Goal: Check status: Check status

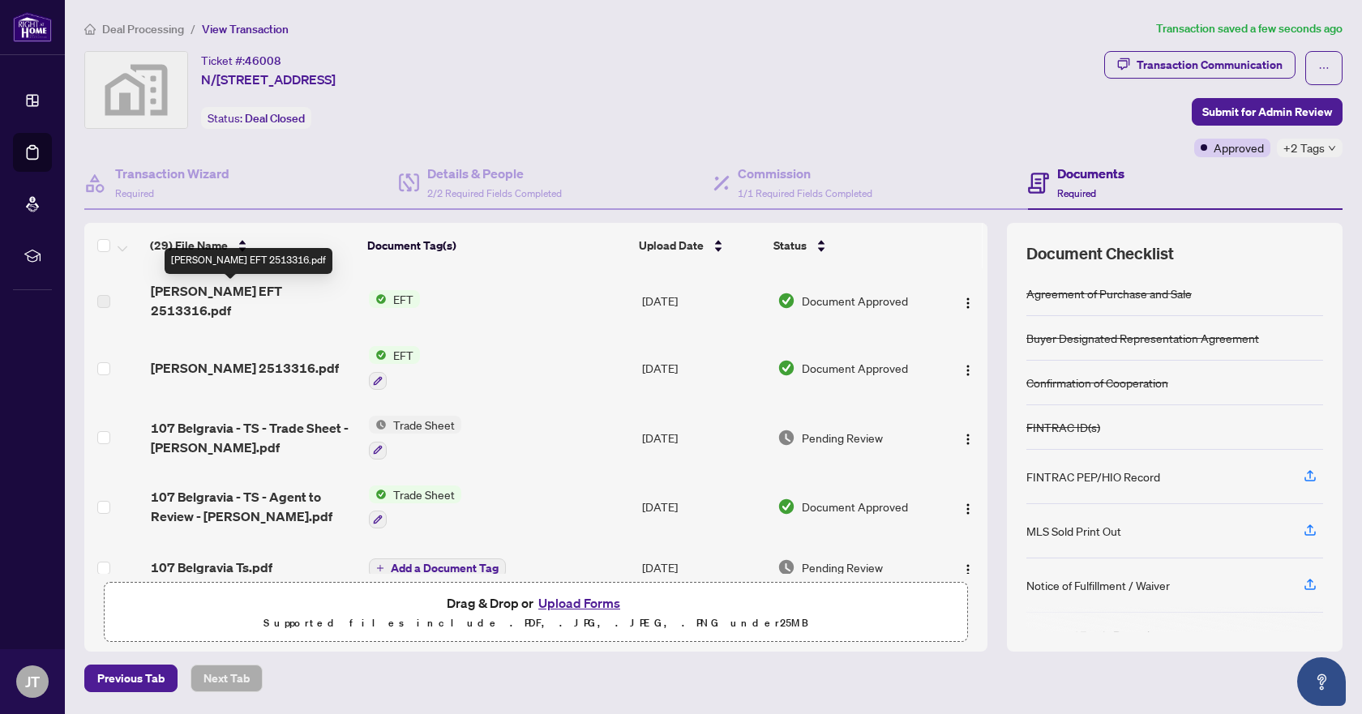
click at [251, 290] on span "[PERSON_NAME] EFT 2513316.pdf" at bounding box center [254, 300] width 206 height 39
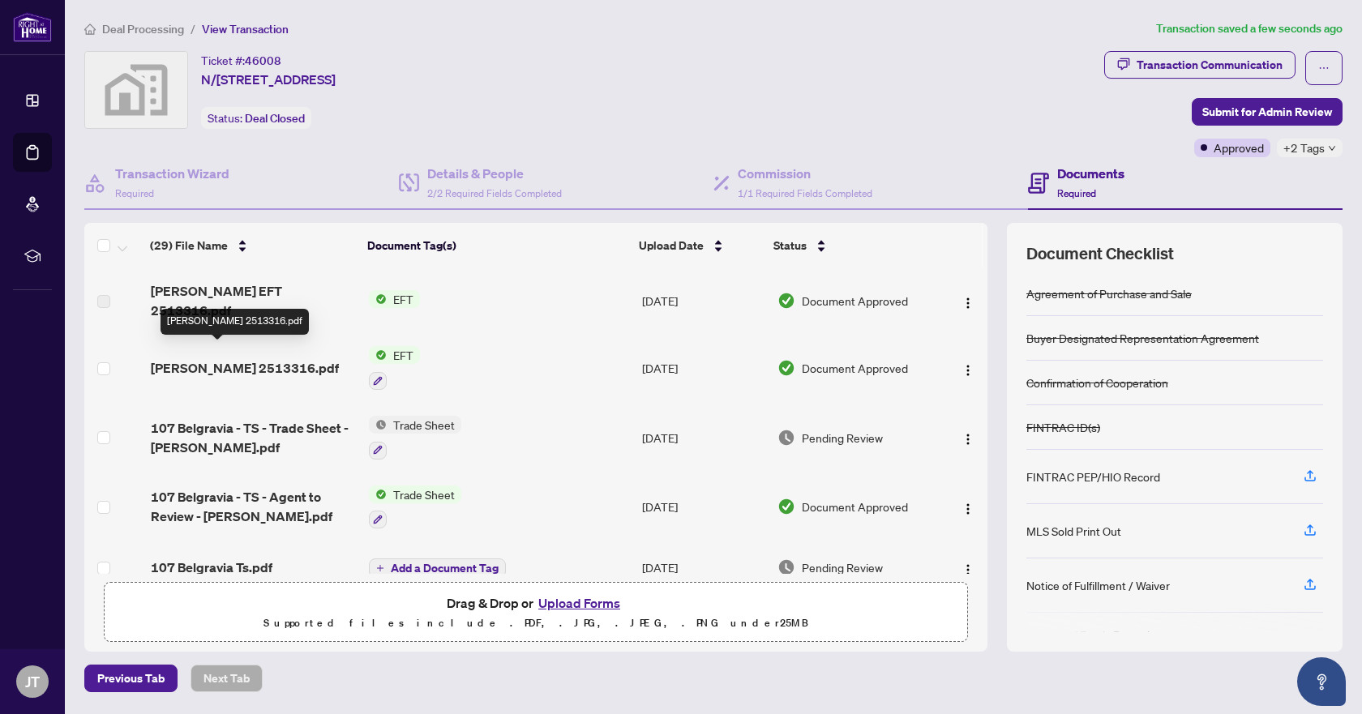
click at [263, 358] on span "[PERSON_NAME] 2513316.pdf" at bounding box center [245, 367] width 188 height 19
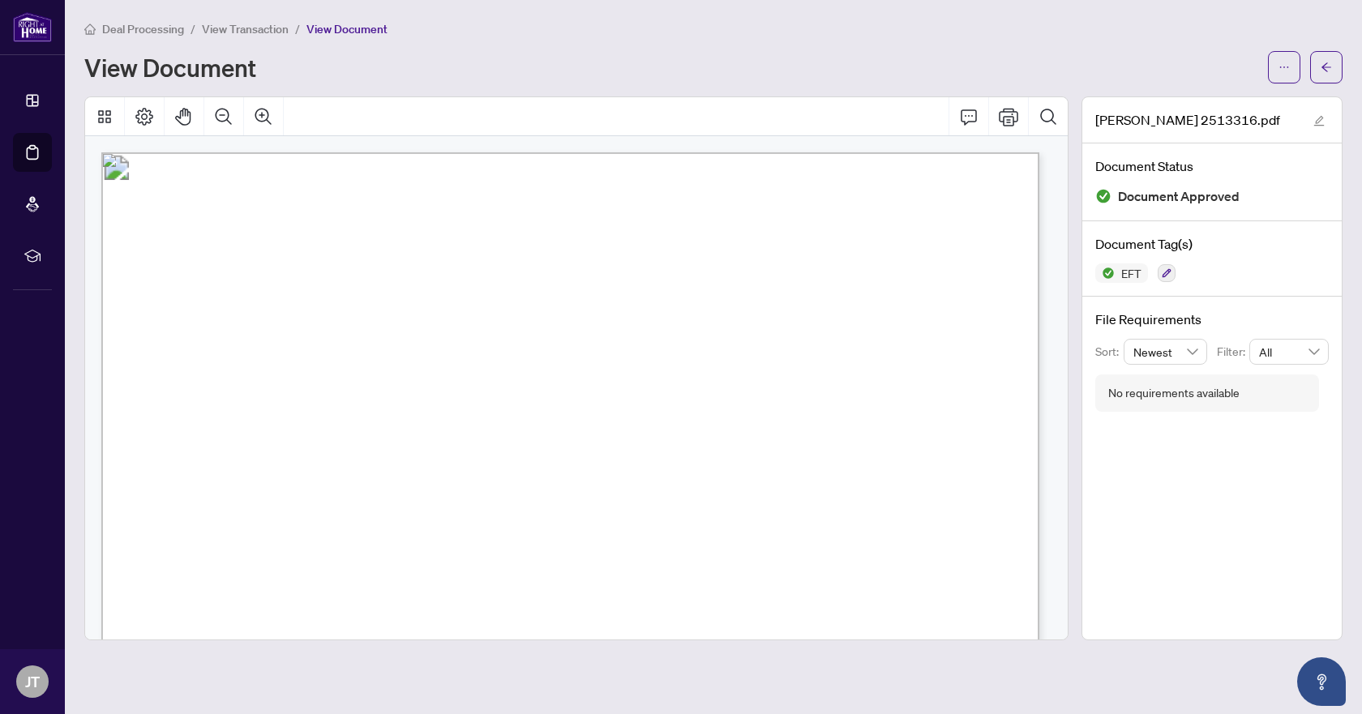
click at [341, 24] on span "View Document" at bounding box center [346, 29] width 81 height 15
click at [1317, 65] on button "button" at bounding box center [1326, 67] width 32 height 32
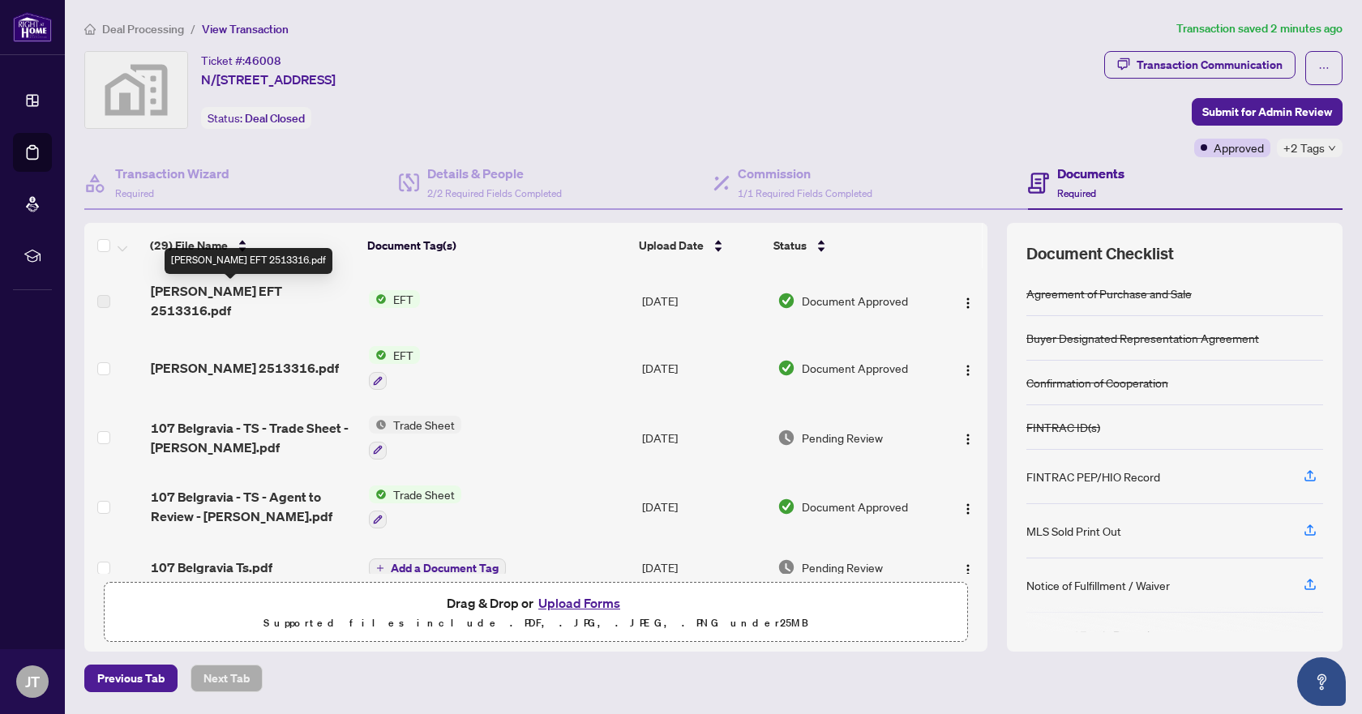
click at [249, 296] on span "[PERSON_NAME] EFT 2513316.pdf" at bounding box center [254, 300] width 206 height 39
click at [398, 290] on span "EFT" at bounding box center [403, 299] width 33 height 18
click at [251, 297] on span "[PERSON_NAME] EFT 2513316.pdf" at bounding box center [254, 300] width 206 height 39
click at [251, 294] on span "[PERSON_NAME] EFT 2513316.pdf" at bounding box center [254, 300] width 206 height 39
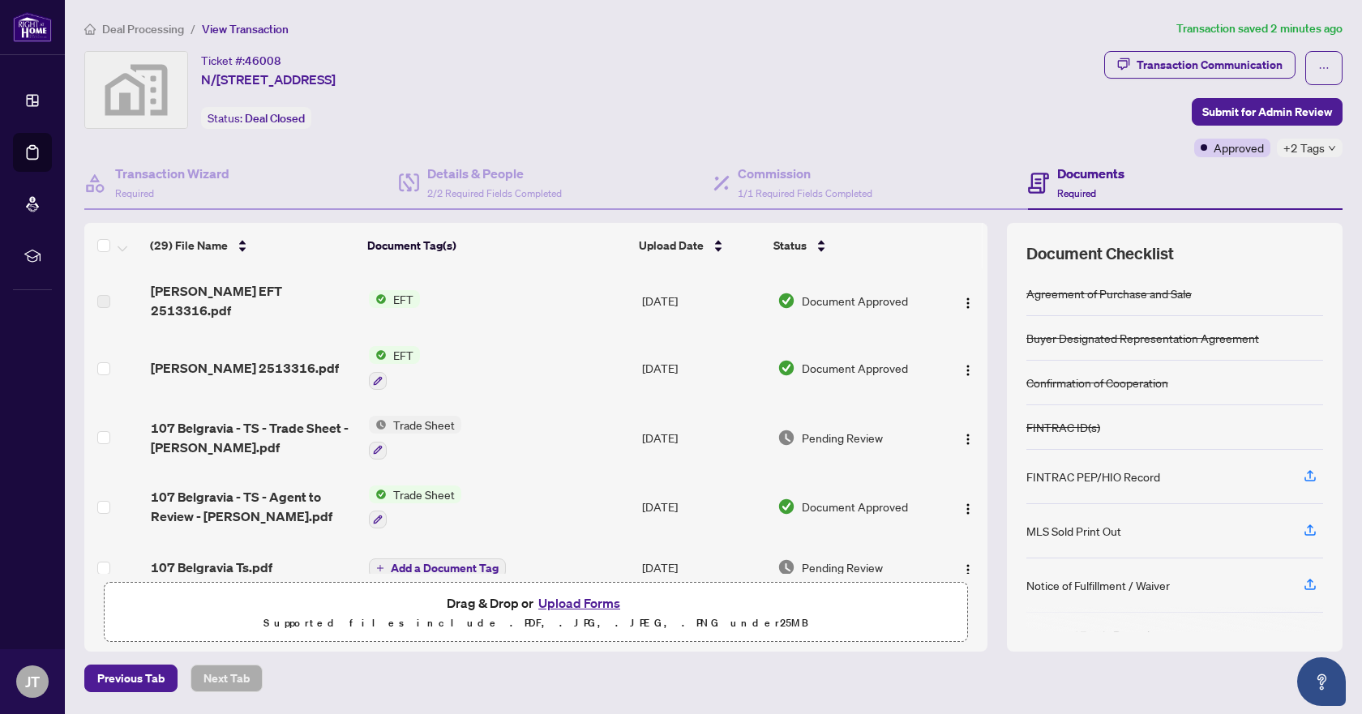
click at [880, 297] on span "Document Approved" at bounding box center [855, 301] width 106 height 18
click at [199, 293] on span "[PERSON_NAME] EFT 2513316.pdf" at bounding box center [254, 300] width 206 height 39
click at [239, 293] on span "[PERSON_NAME] EFT 2513316.pdf" at bounding box center [254, 300] width 206 height 39
click at [250, 358] on span "[PERSON_NAME] 2513316.pdf" at bounding box center [245, 367] width 188 height 19
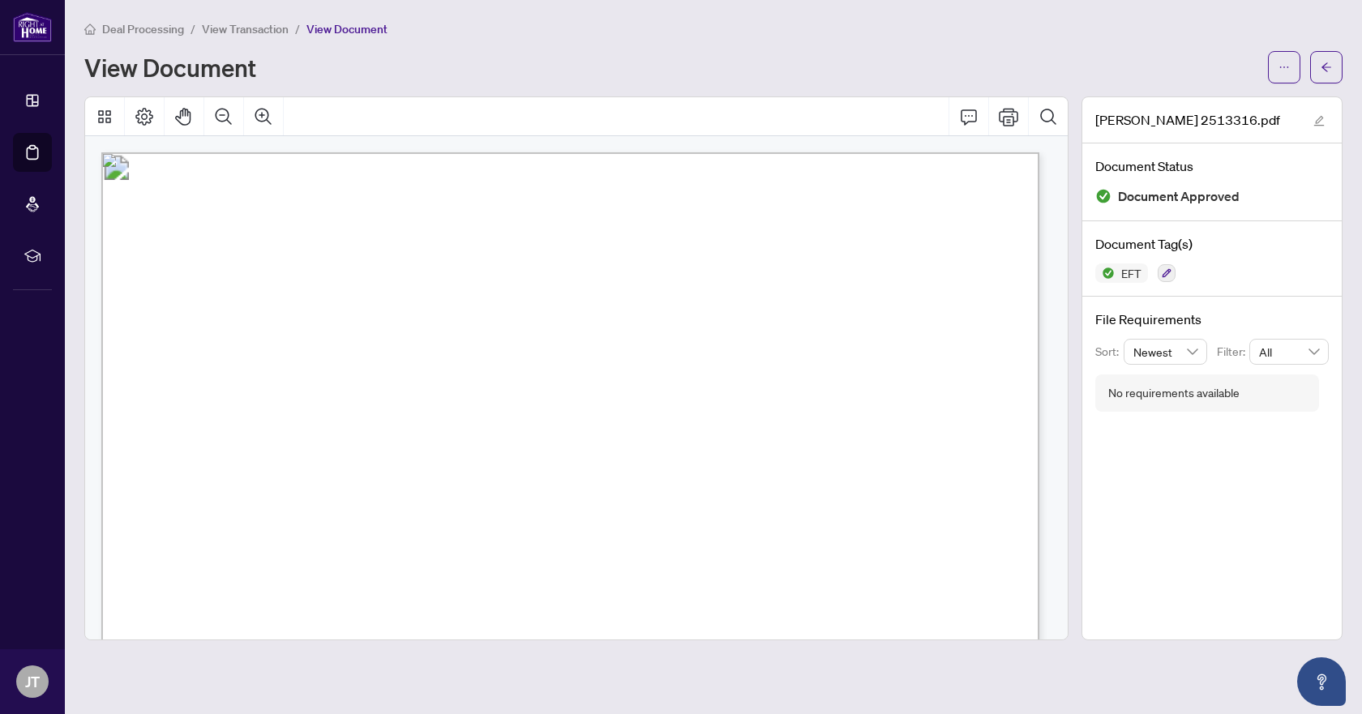
click at [360, 29] on span "View Document" at bounding box center [346, 29] width 81 height 15
click at [1316, 65] on button "button" at bounding box center [1326, 67] width 32 height 32
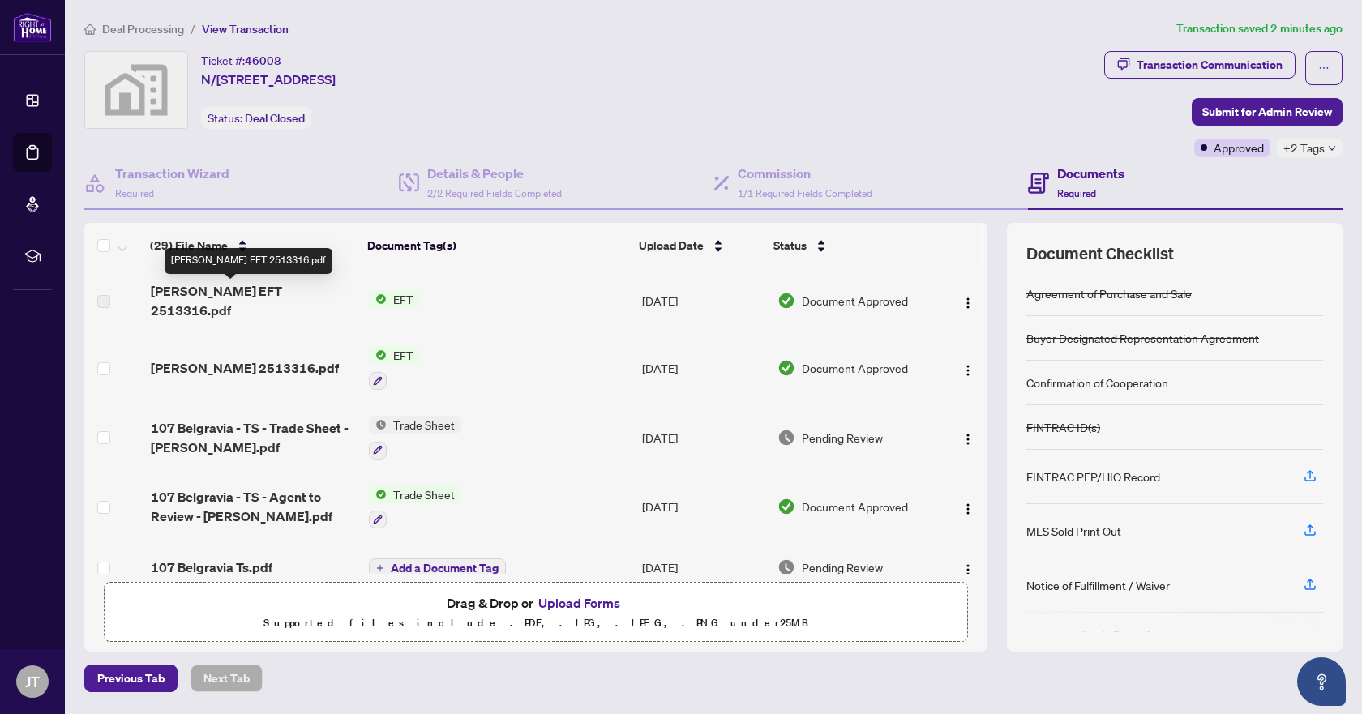
click at [263, 291] on span "[PERSON_NAME] EFT 2513316.pdf" at bounding box center [254, 300] width 206 height 39
click at [287, 300] on span "[PERSON_NAME] EFT 2513316.pdf" at bounding box center [254, 300] width 206 height 39
